Goal: Task Accomplishment & Management: Use online tool/utility

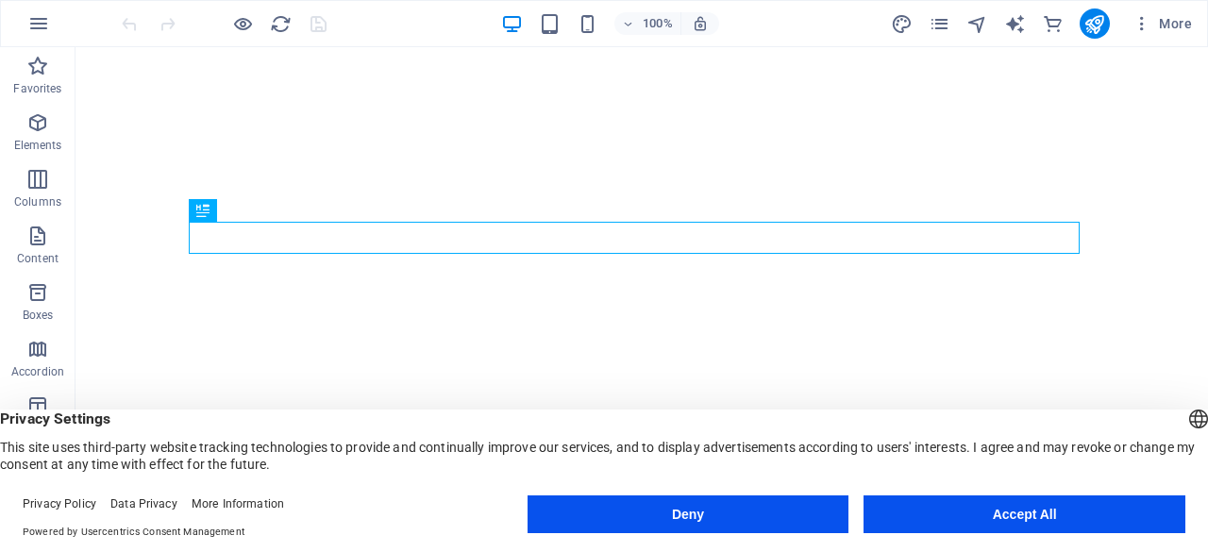
click at [769, 513] on button "Deny" at bounding box center [689, 515] width 322 height 38
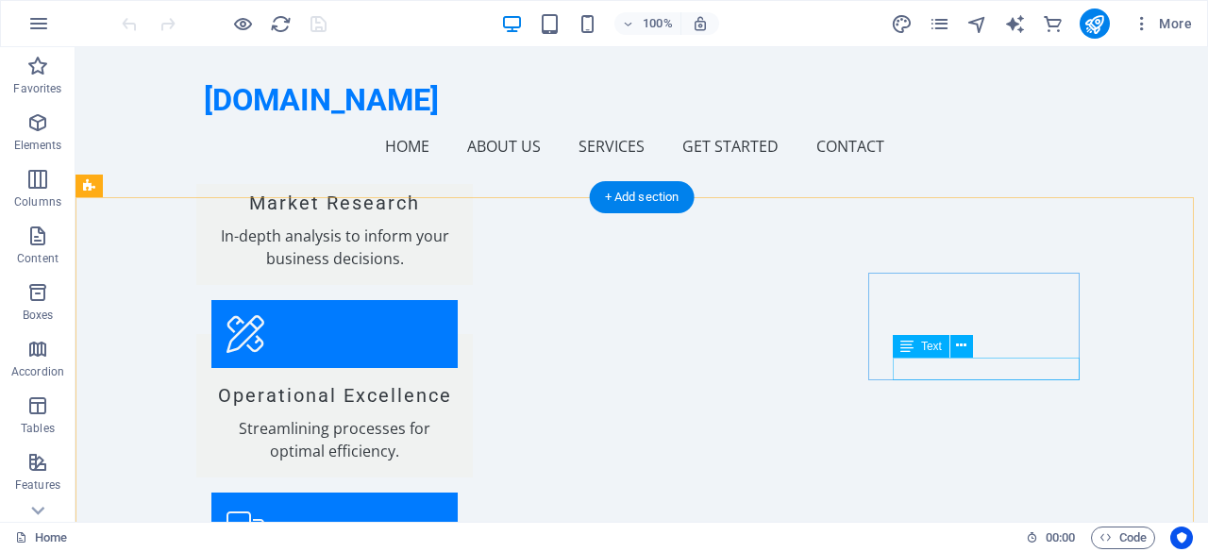
scroll to position [2401, 0]
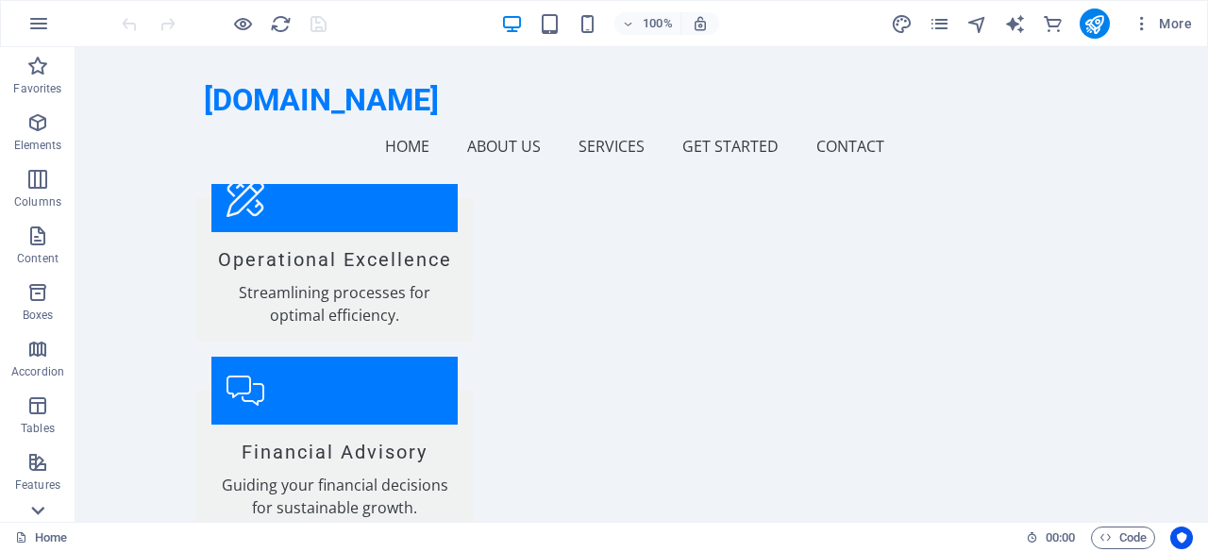
click at [38, 507] on icon at bounding box center [38, 510] width 26 height 26
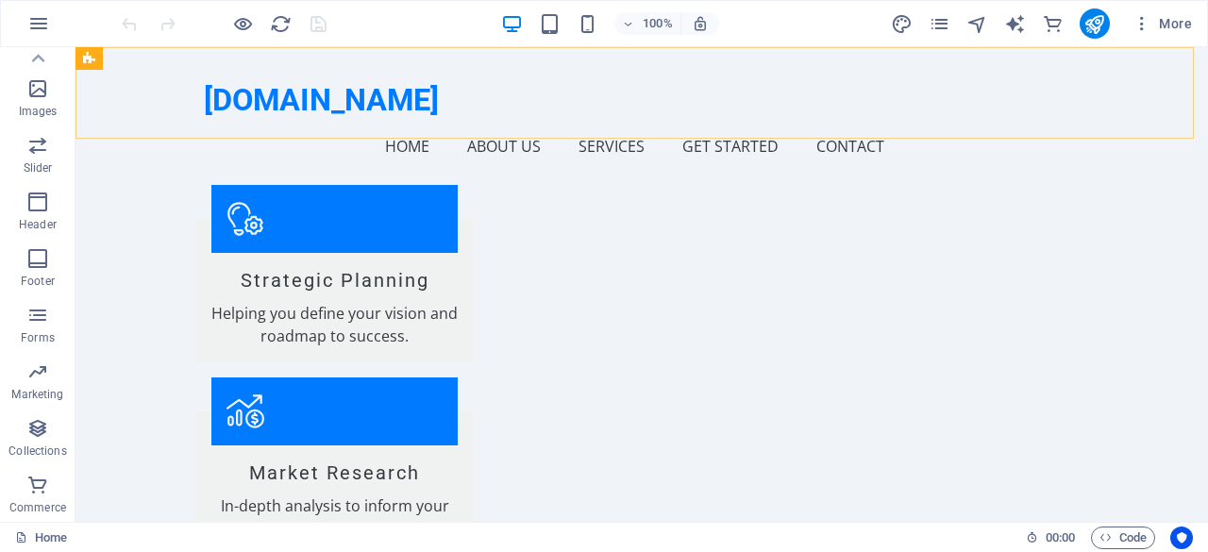
scroll to position [1835, 0]
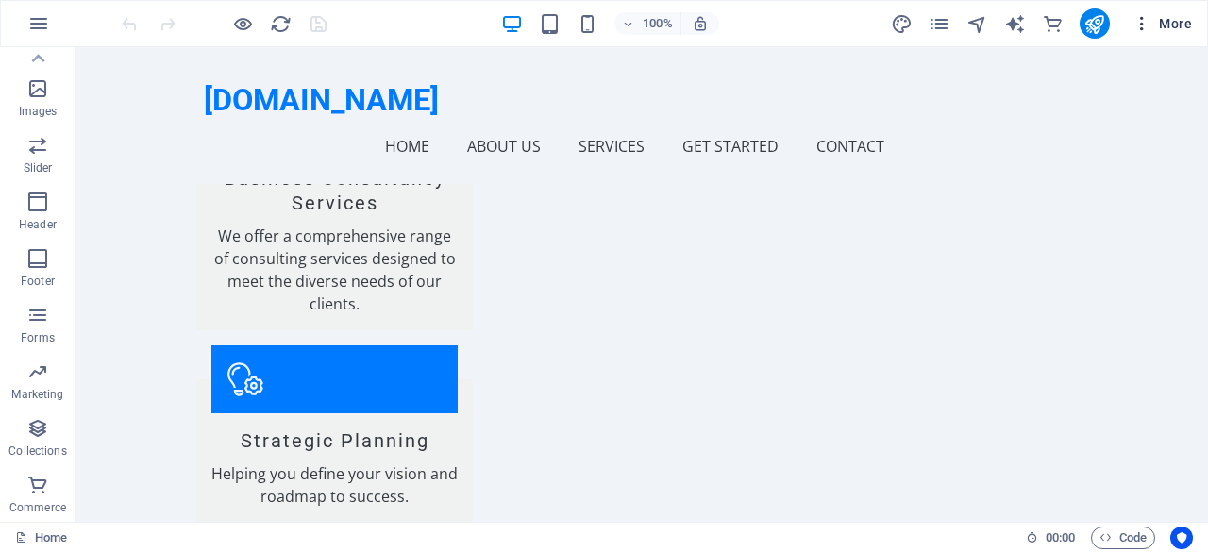
click at [1136, 25] on icon "button" at bounding box center [1142, 23] width 19 height 19
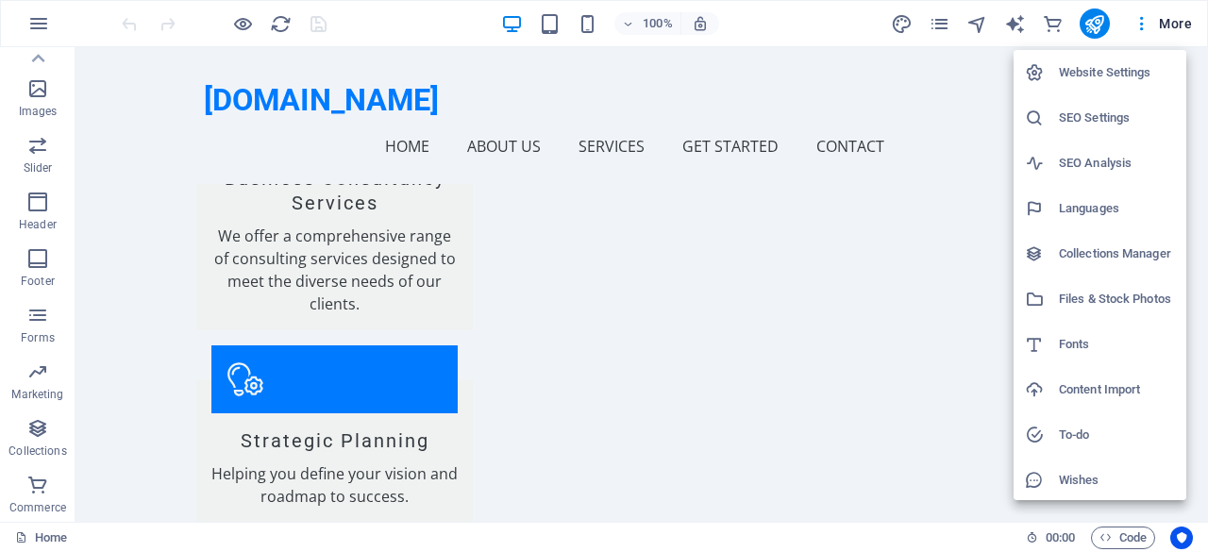
click at [1170, 16] on div at bounding box center [604, 276] width 1208 height 552
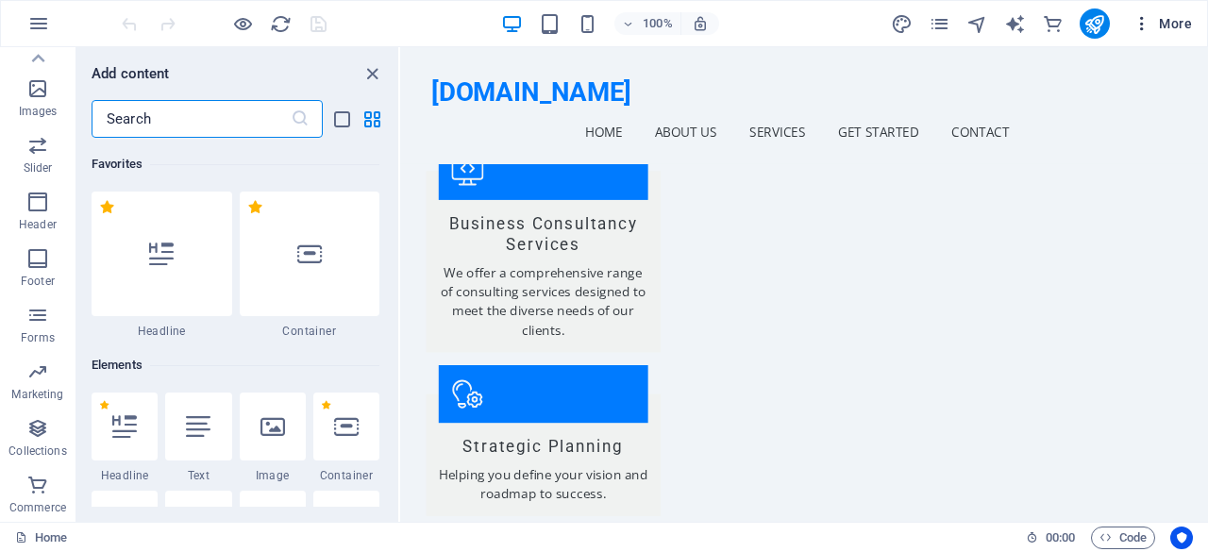
scroll to position [1910, 0]
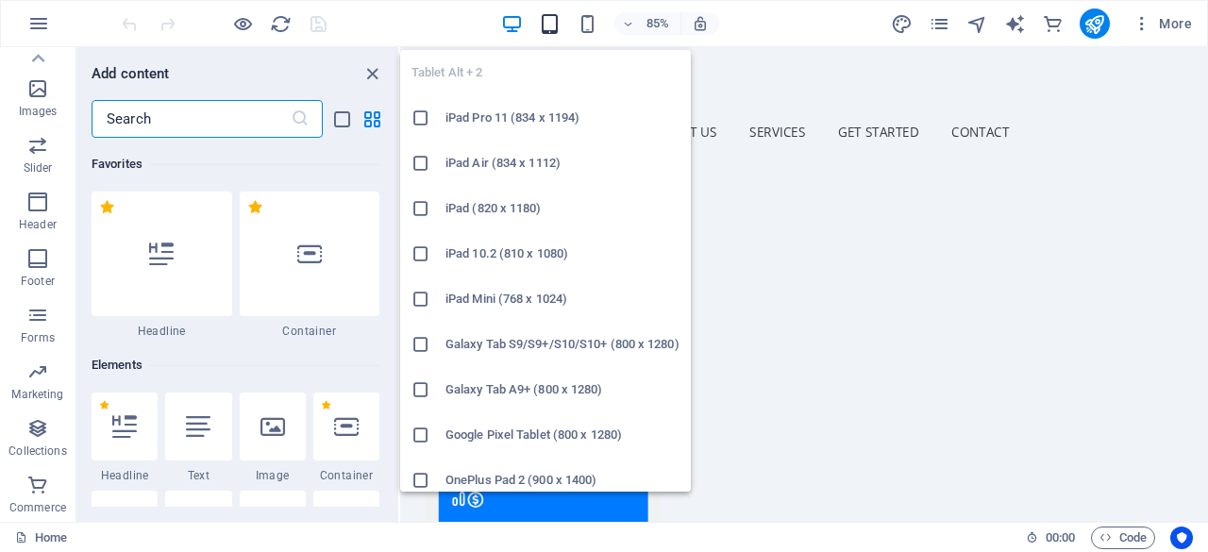
click at [550, 33] on icon "button" at bounding box center [550, 24] width 22 height 22
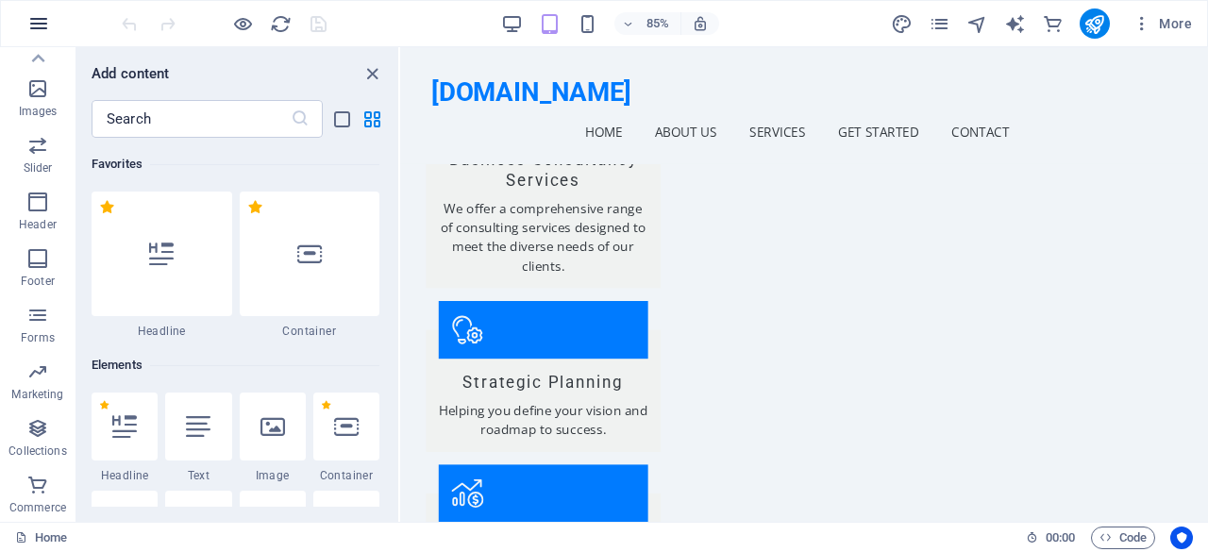
click at [42, 28] on icon "button" at bounding box center [38, 23] width 23 height 23
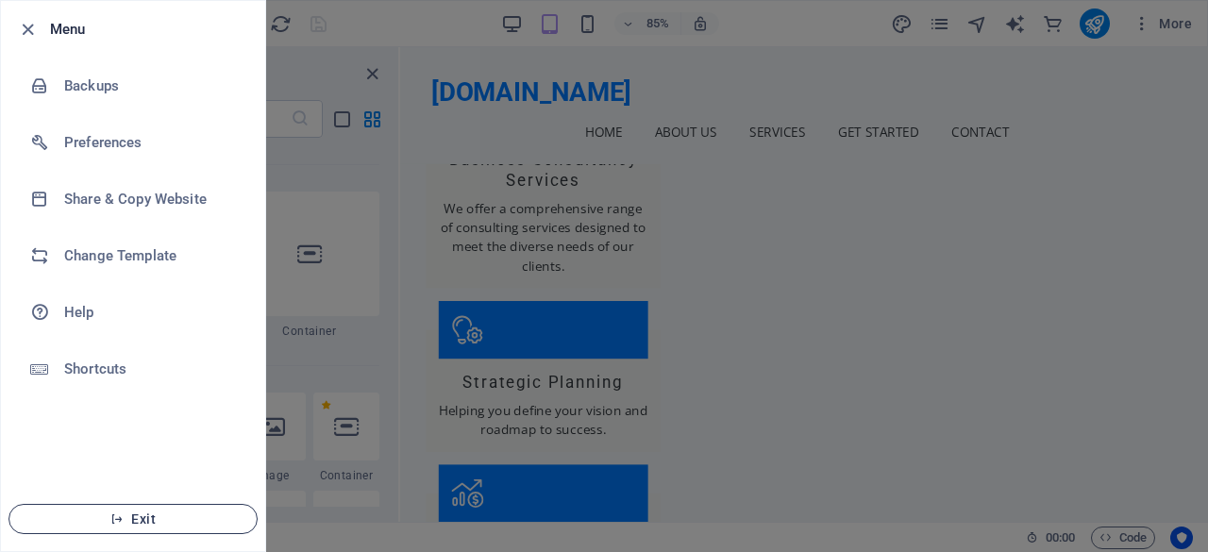
click at [189, 515] on span "Exit" at bounding box center [133, 519] width 217 height 15
